Goal: Find specific page/section: Find specific page/section

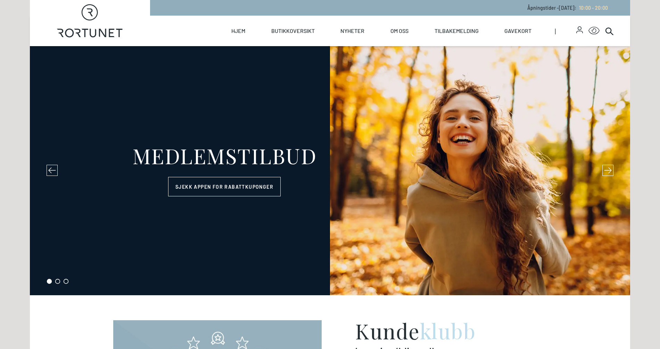
select select "NO"
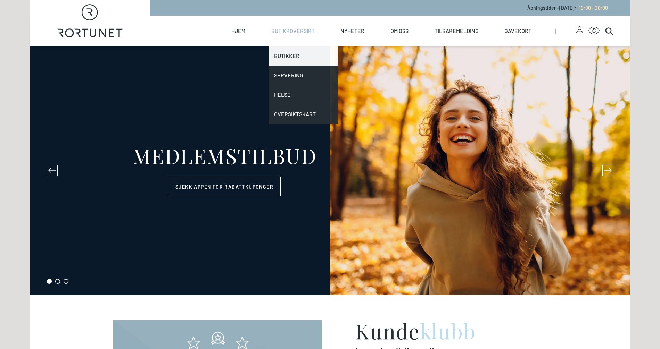
click at [287, 62] on link "Butikker" at bounding box center [302, 55] width 69 height 19
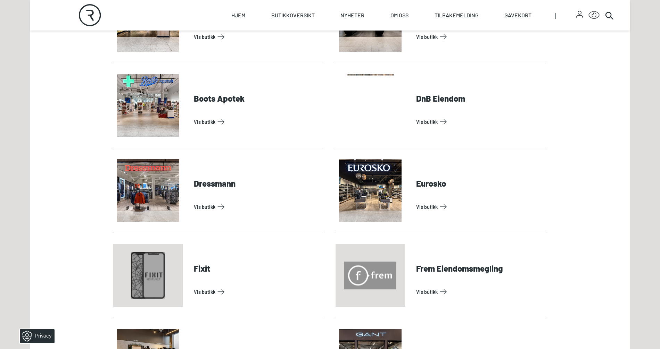
scroll to position [432, 0]
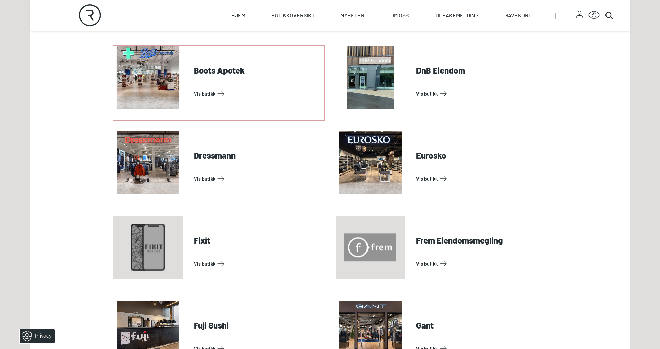
click at [219, 88] on link "Vis butikk" at bounding box center [258, 93] width 128 height 11
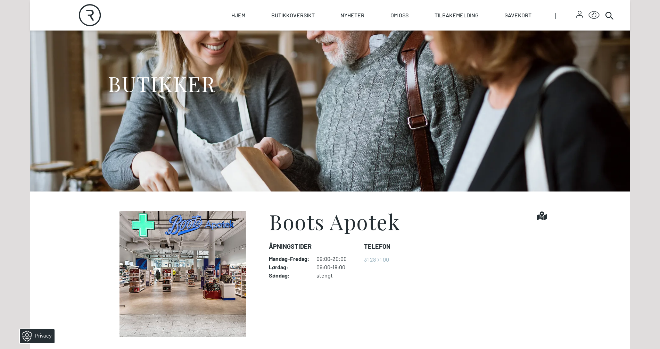
scroll to position [211, 0]
